Goal: Task Accomplishment & Management: Complete application form

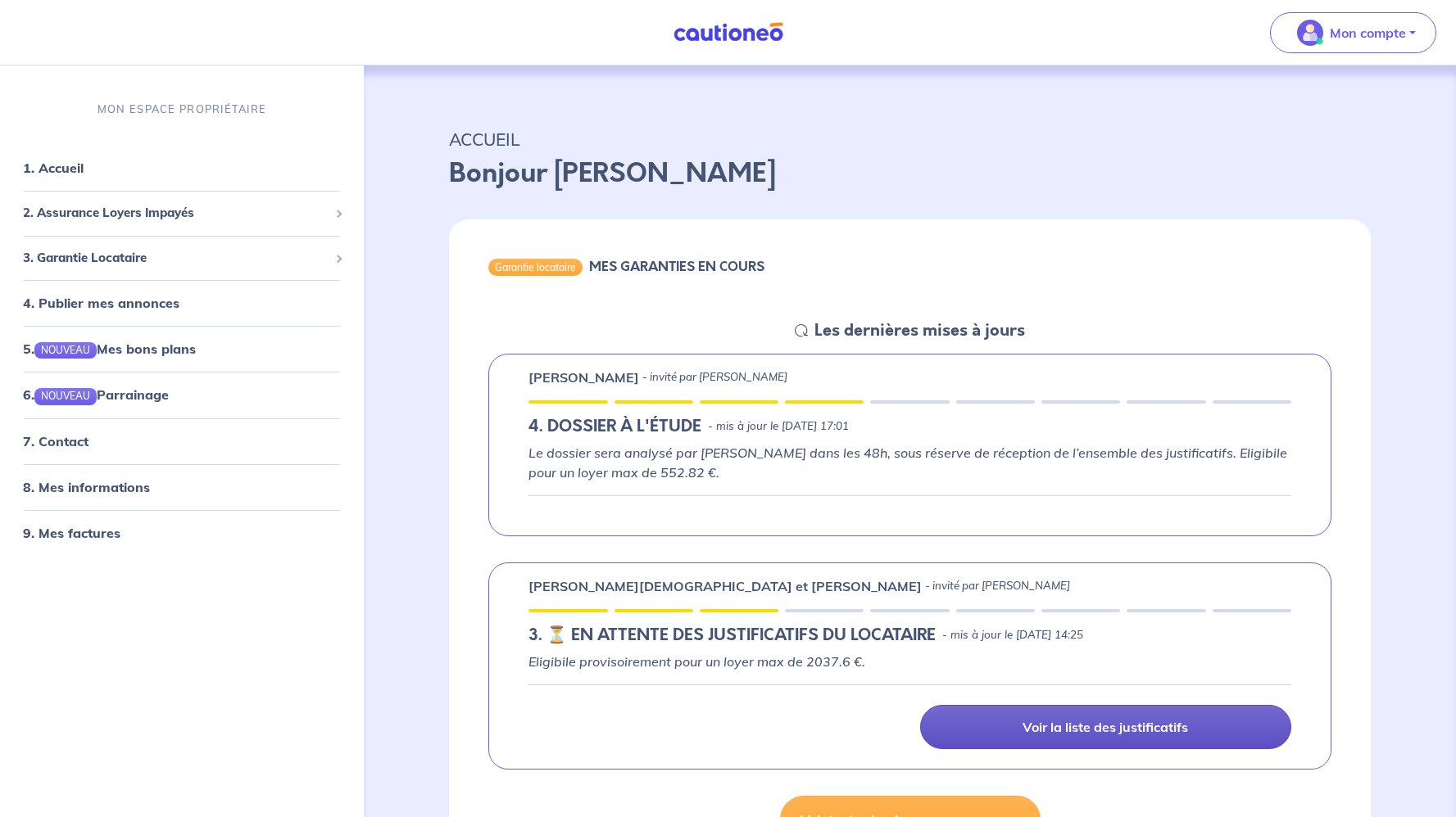
click at [978, 738] on link "Voir la liste des justificatifs" at bounding box center [1106, 727] width 371 height 44
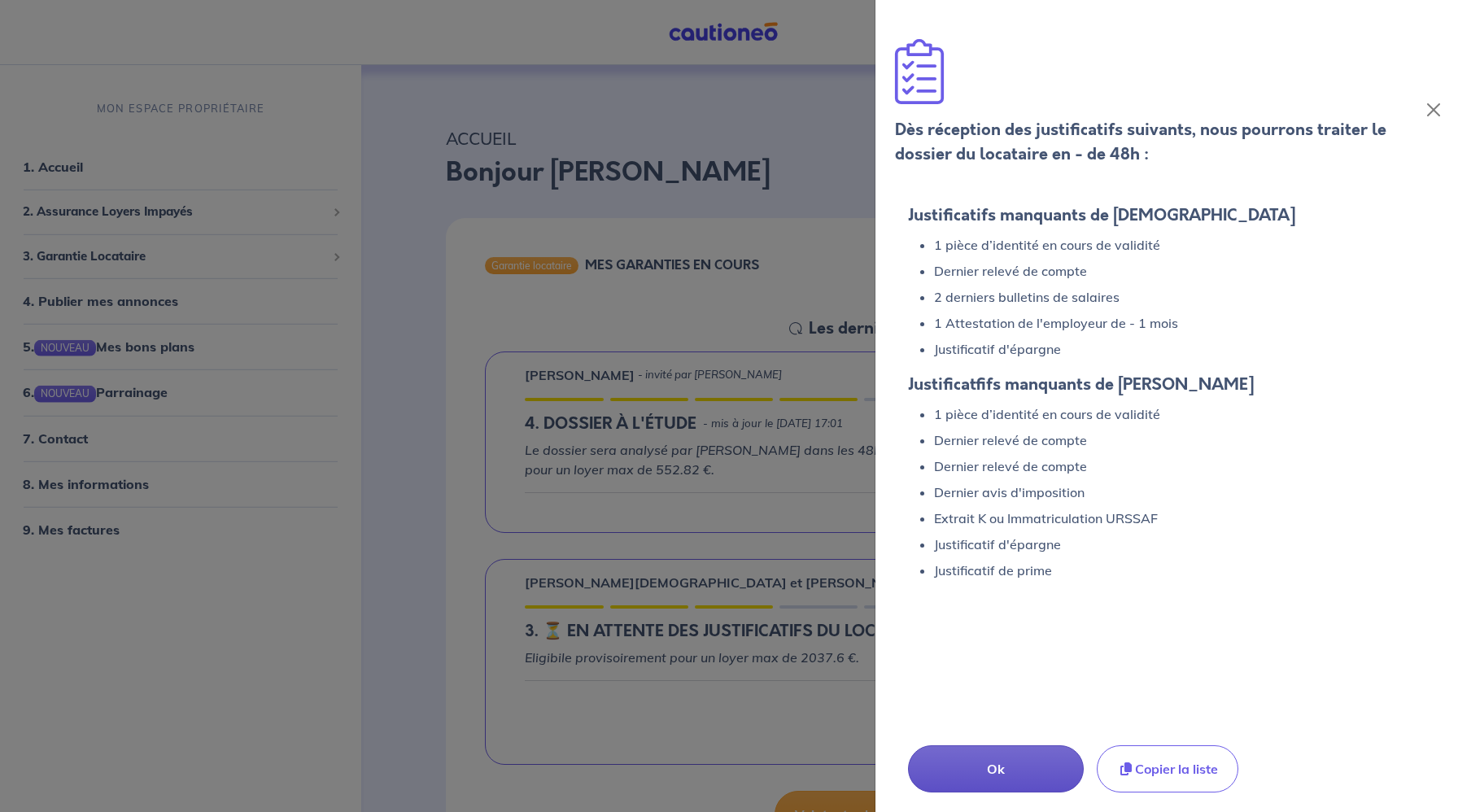
click at [1007, 780] on button "Ok" at bounding box center [996, 769] width 176 height 48
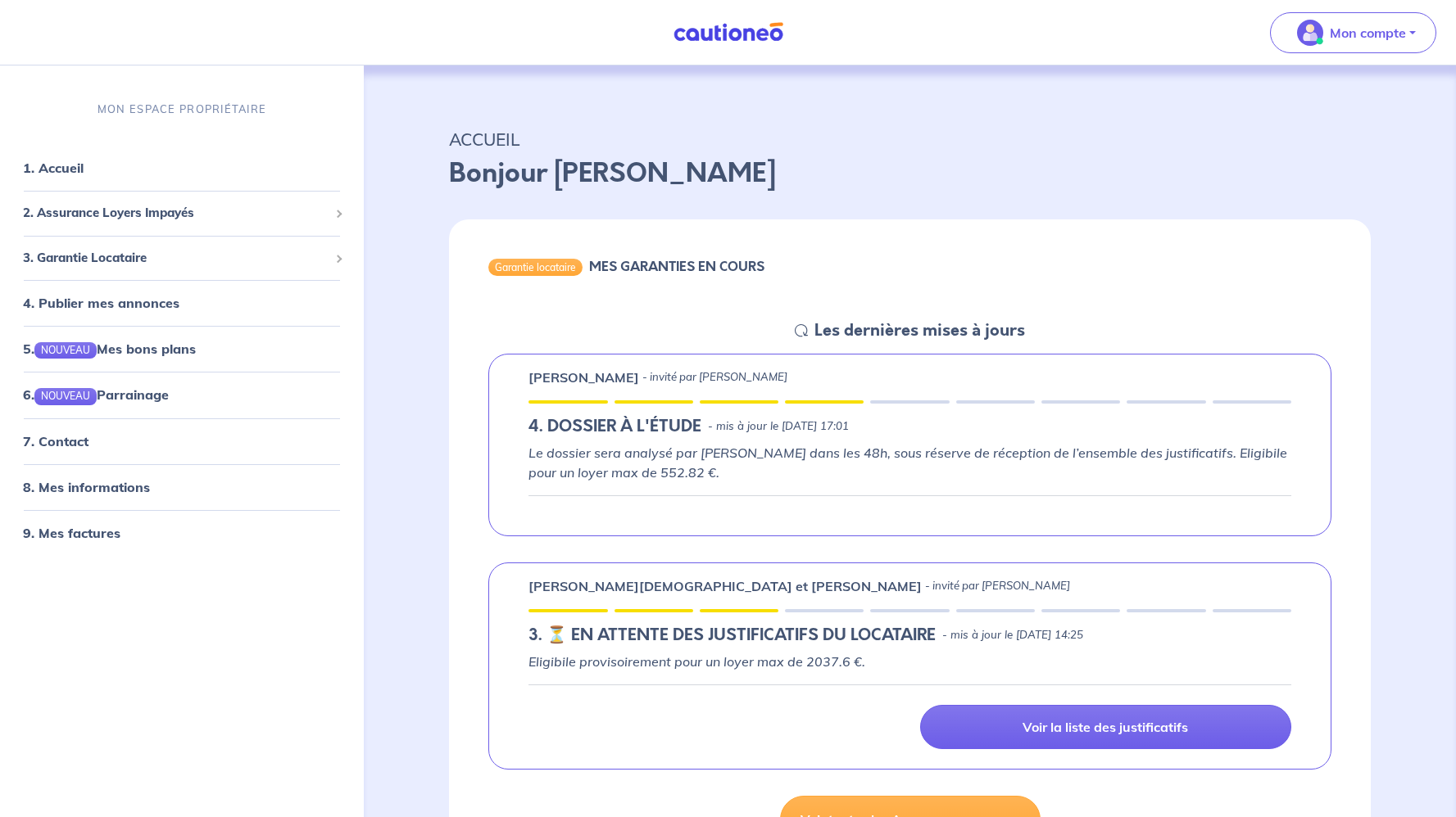
scroll to position [333, 0]
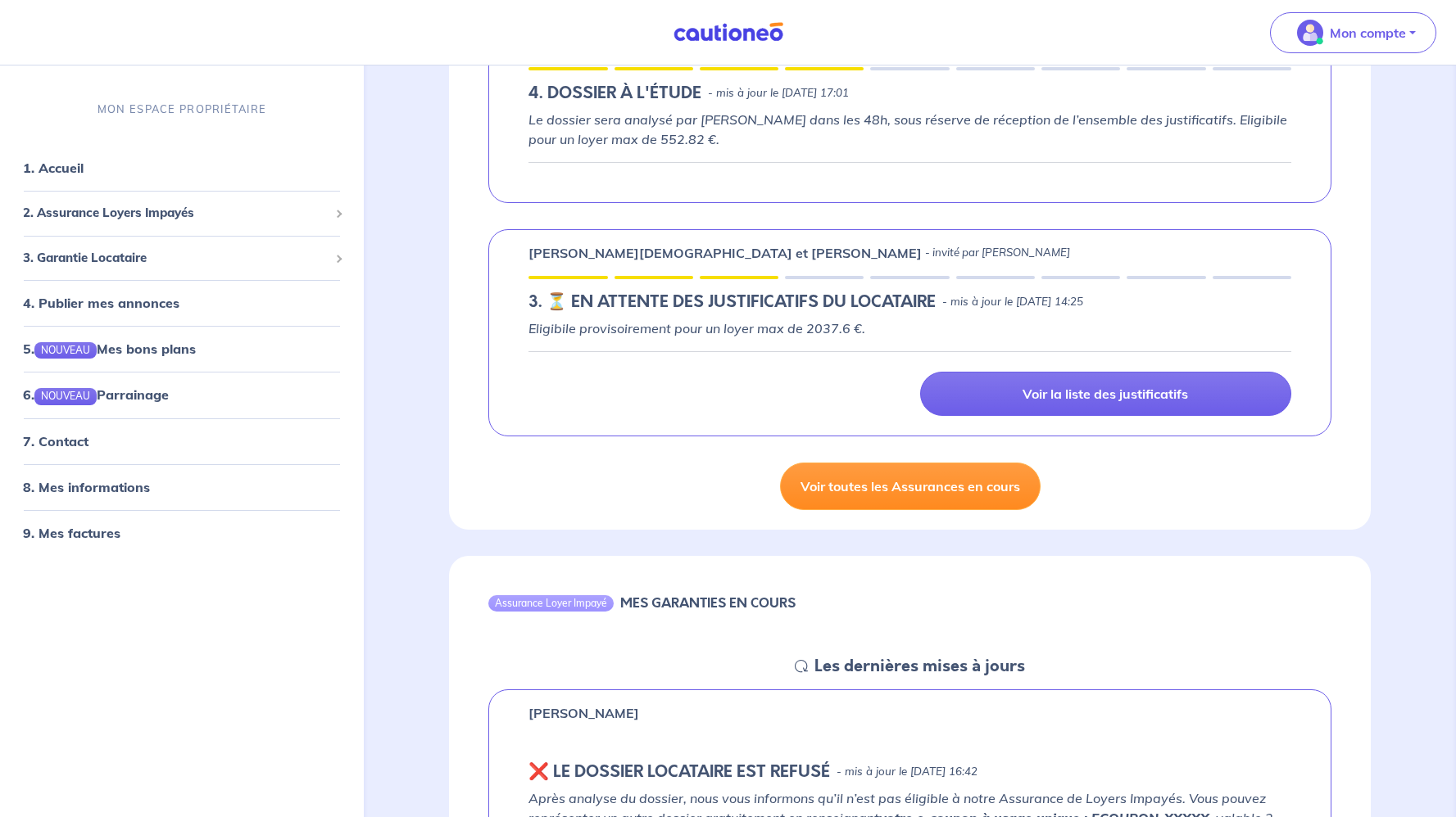
click at [799, 493] on link "Voir toutes les Assurances en cours" at bounding box center [910, 486] width 260 height 48
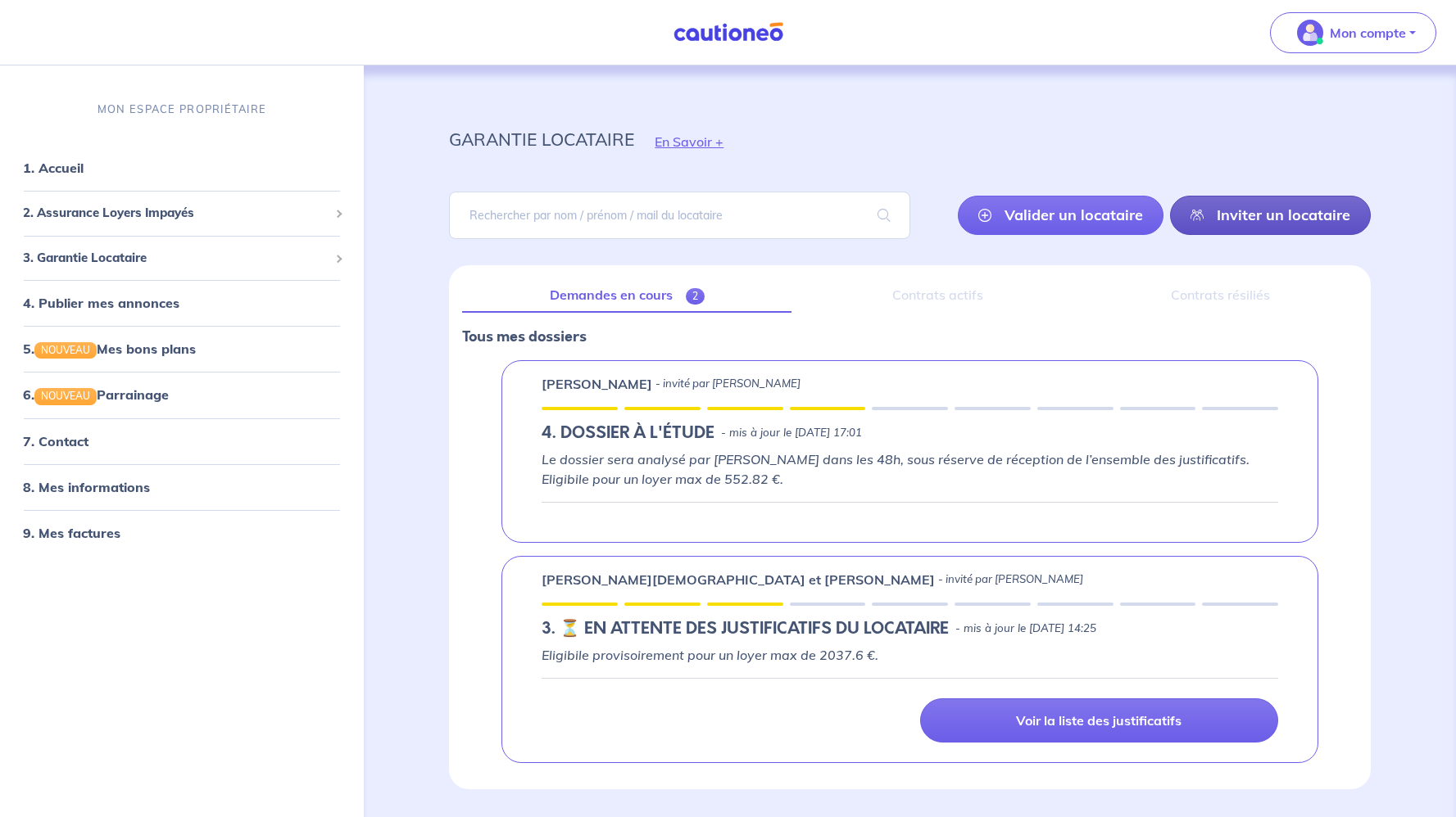
click at [1231, 218] on link "Inviter un locataire" at bounding box center [1270, 216] width 201 height 40
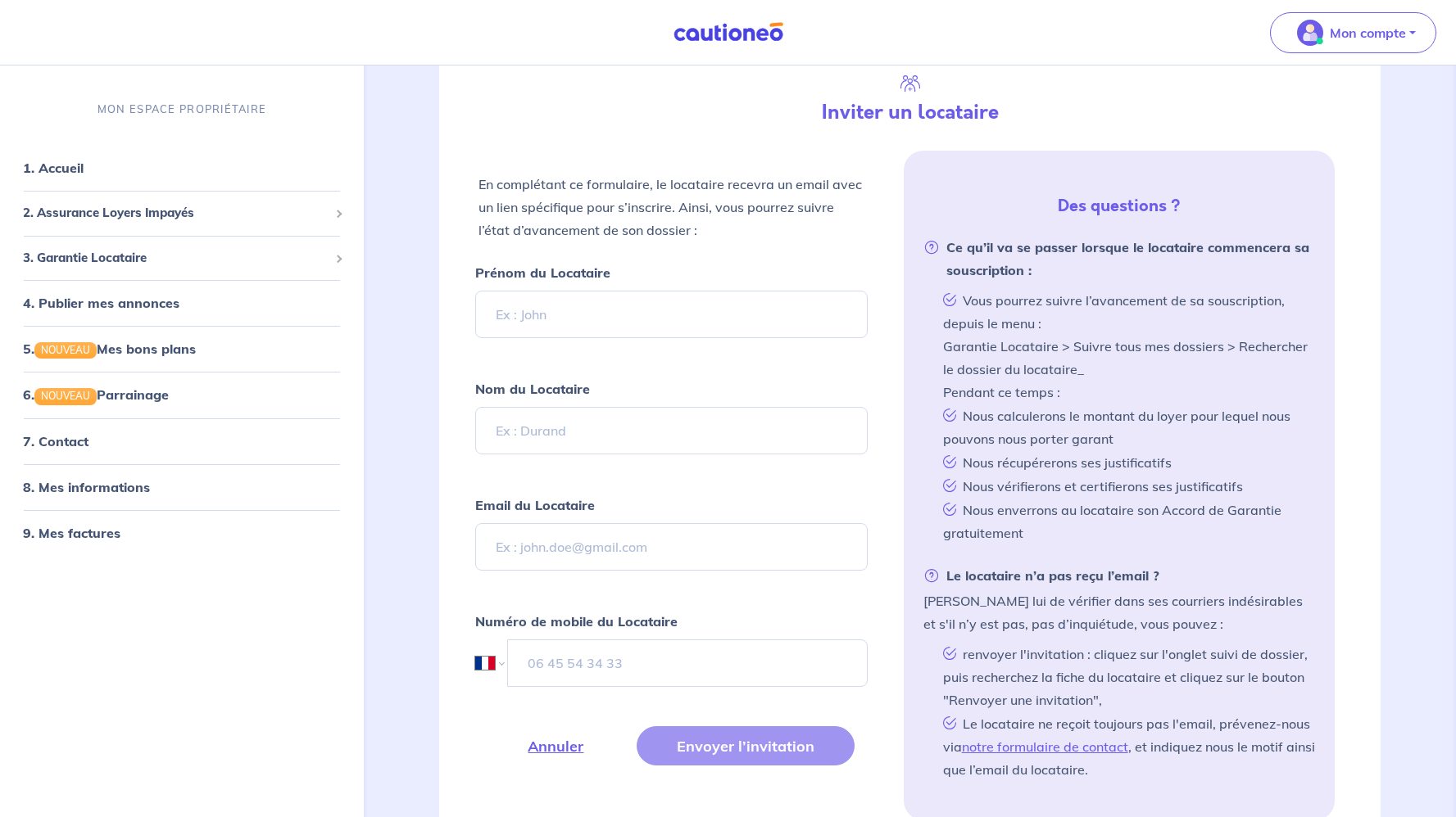
scroll to position [265, 0]
click at [621, 314] on input "Prénom du Locataire" at bounding box center [671, 313] width 392 height 48
type input "Dimitar"
type input "[PERSON_NAME]"
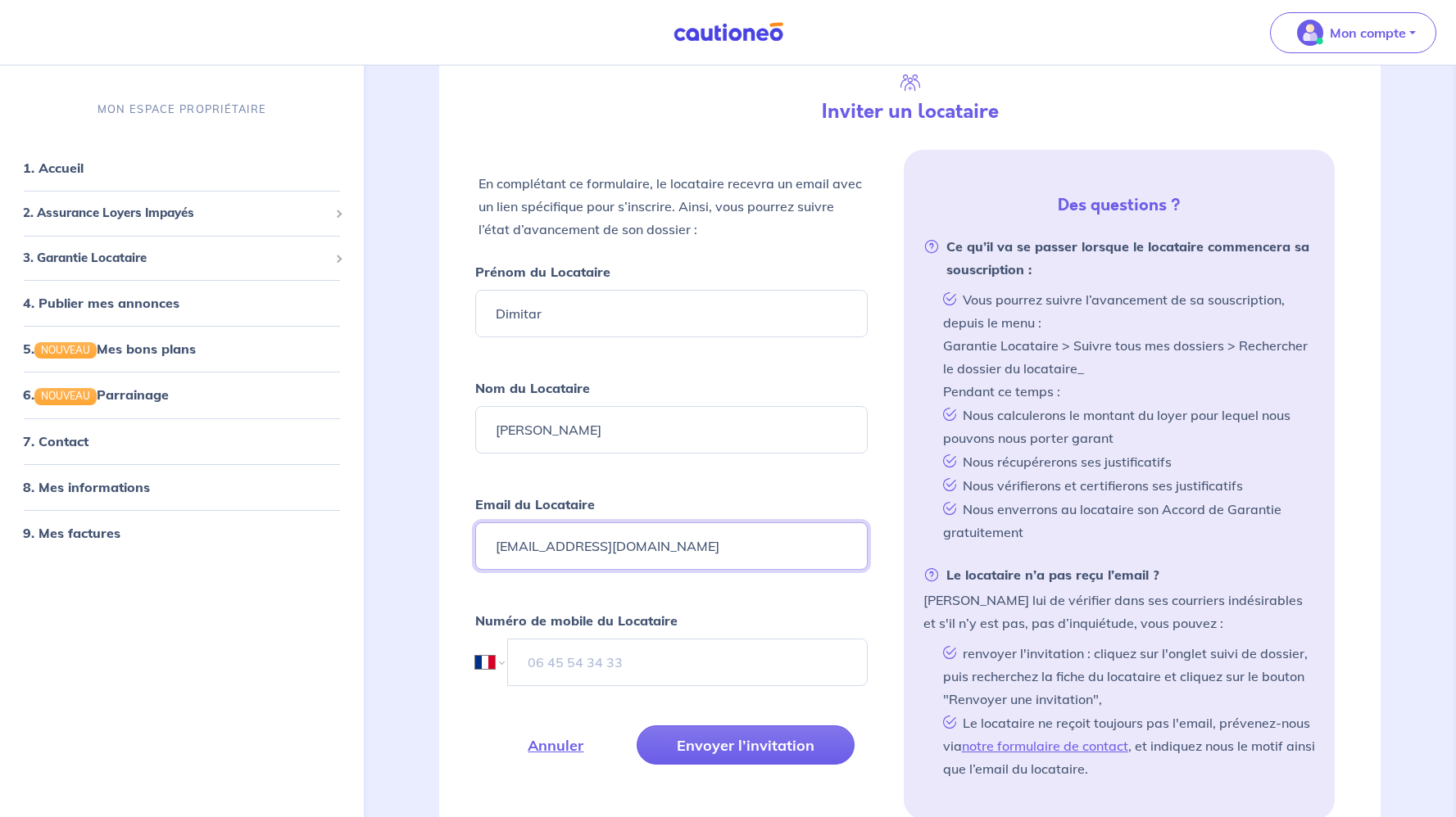
type input "[EMAIL_ADDRESS][DOMAIN_NAME]"
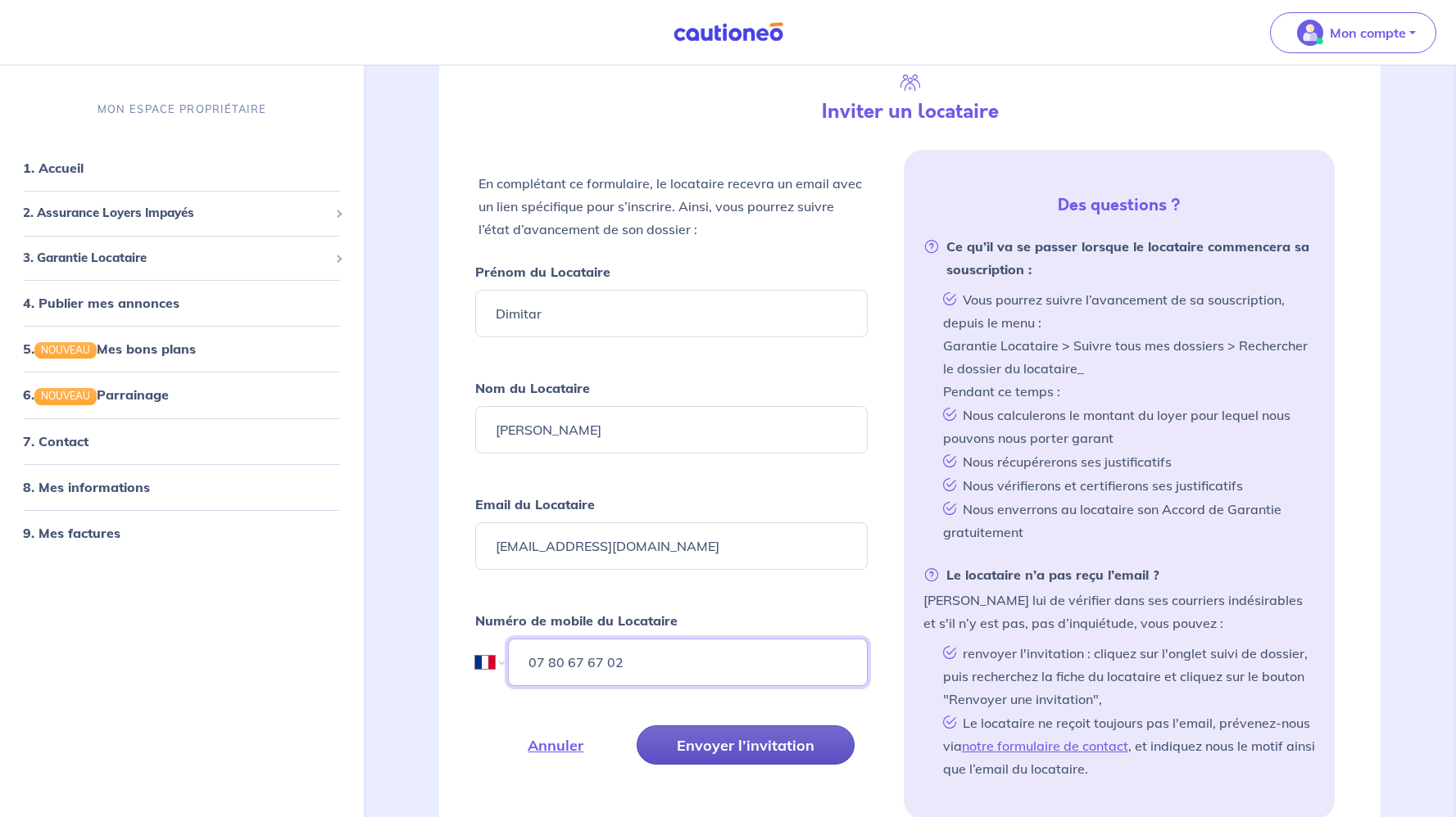
type input "07 80 67 67 02"
click at [789, 733] on button "Envoyer l’invitation" at bounding box center [745, 746] width 218 height 40
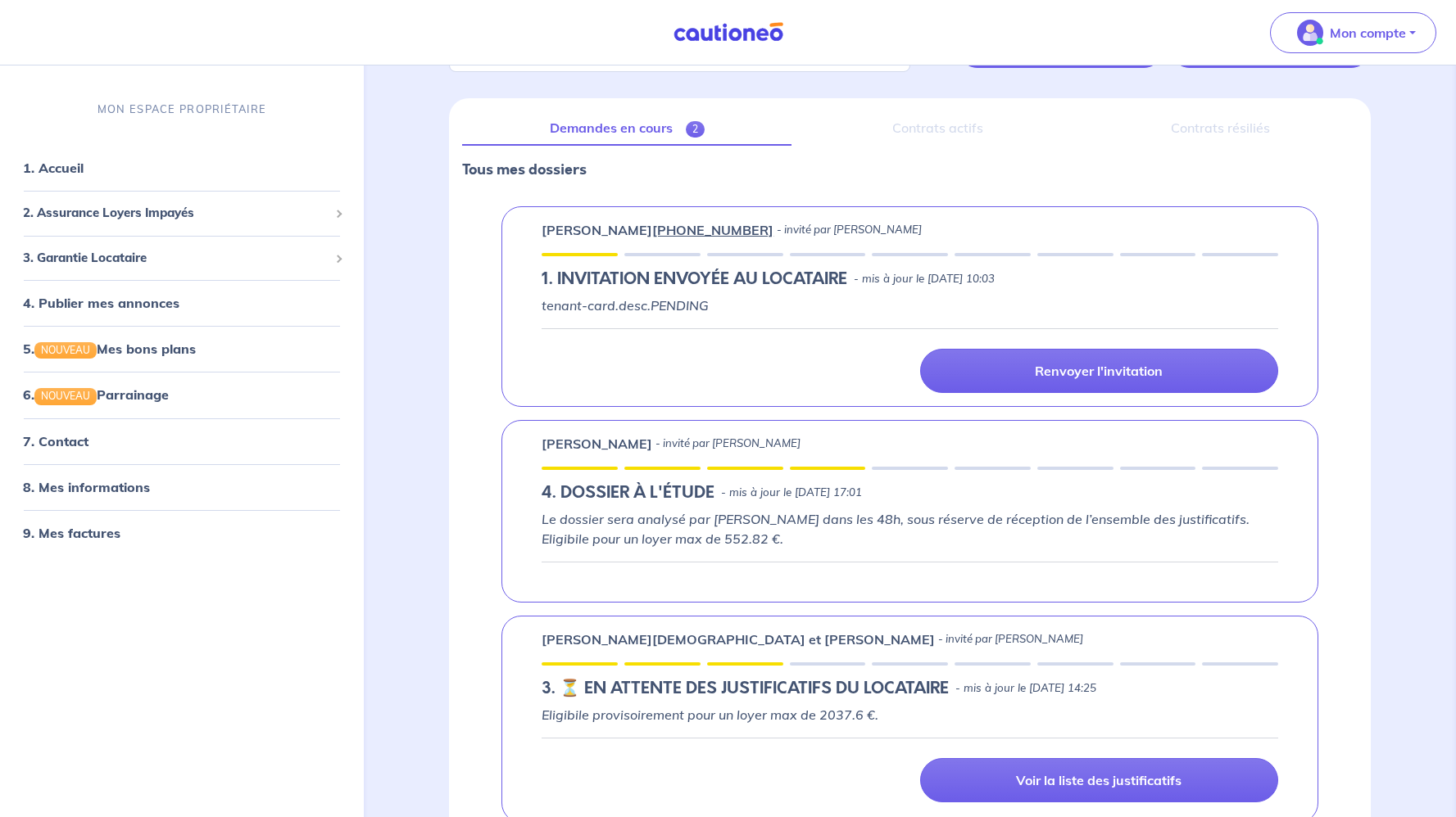
scroll to position [123, 0]
